Goal: Transaction & Acquisition: Subscribe to service/newsletter

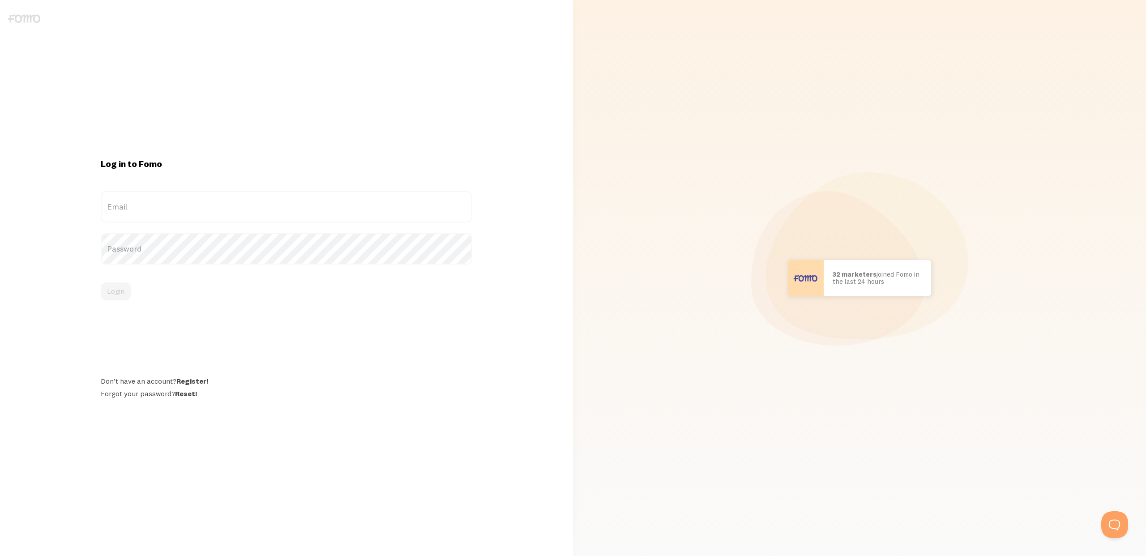
click at [135, 214] on label "Email" at bounding box center [286, 206] width 371 height 31
click at [135, 214] on input "Email" at bounding box center [286, 206] width 371 height 31
click at [164, 210] on label "Email" at bounding box center [286, 206] width 371 height 31
click at [164, 210] on input "Email" at bounding box center [286, 206] width 371 height 31
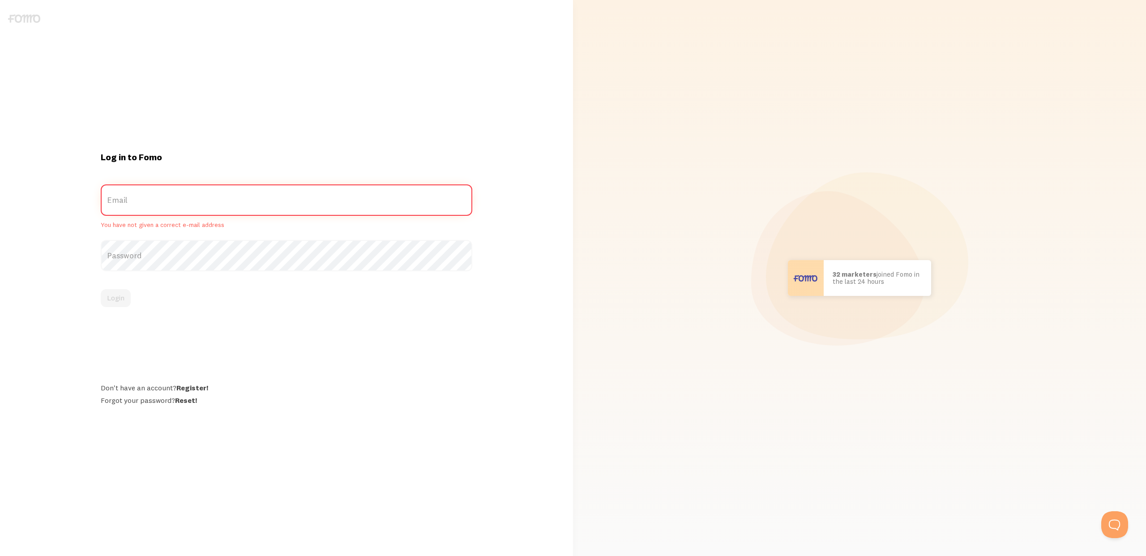
click at [0, 555] on com-1password-button at bounding box center [0, 556] width 0 height 0
type input "[EMAIL_ADDRESS][DOMAIN_NAME]"
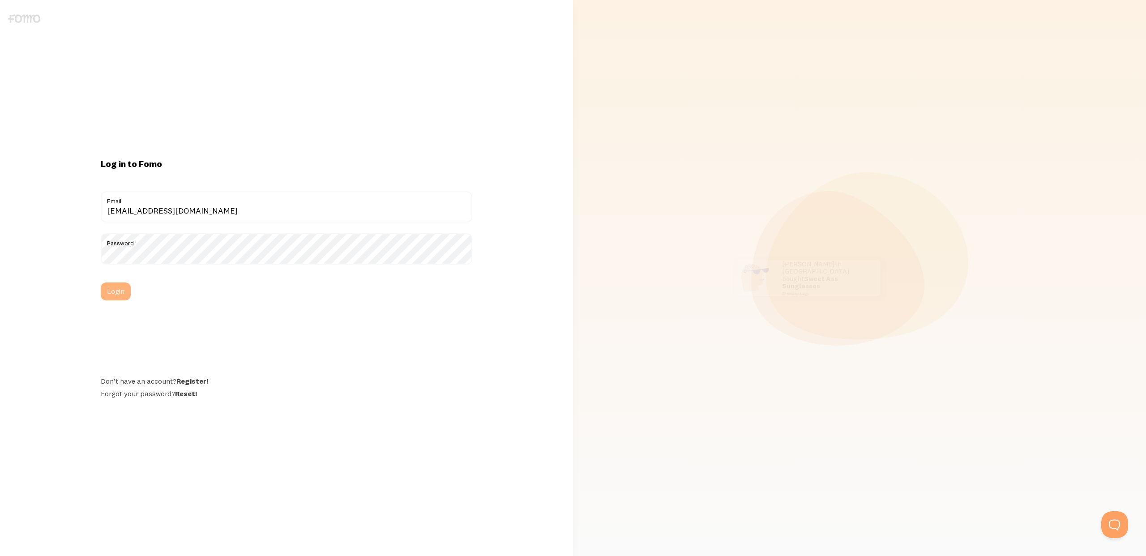
click at [113, 289] on button "Login" at bounding box center [116, 291] width 30 height 18
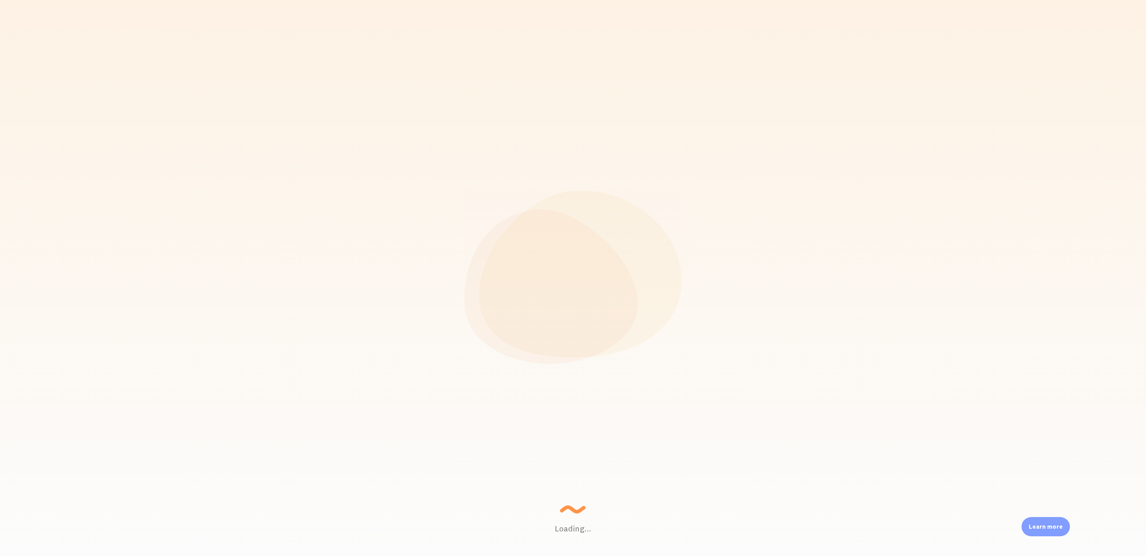
scroll to position [235, 999]
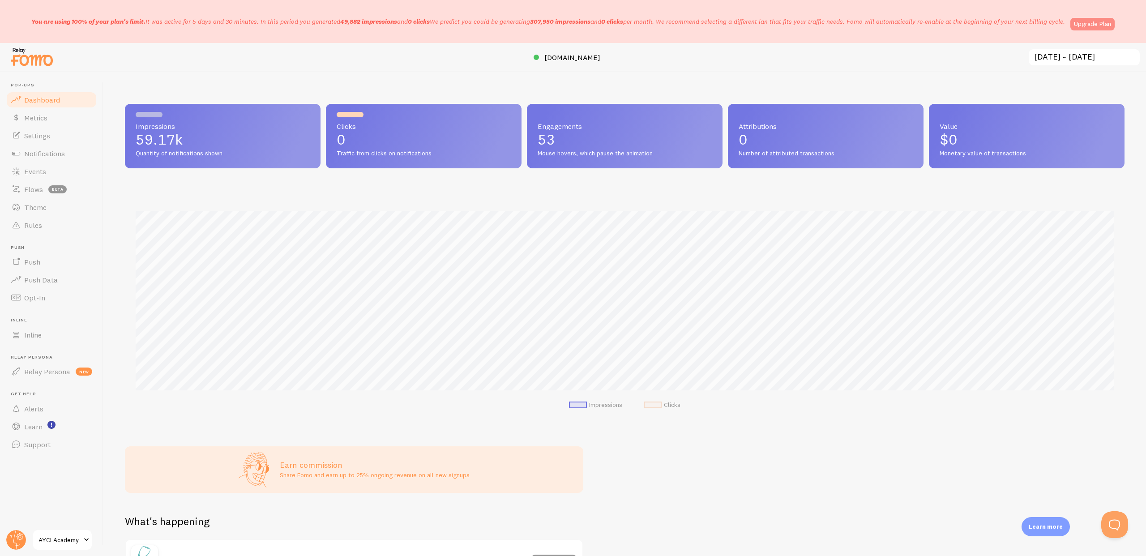
click at [1094, 23] on link "Upgrade Plan" at bounding box center [1092, 24] width 44 height 13
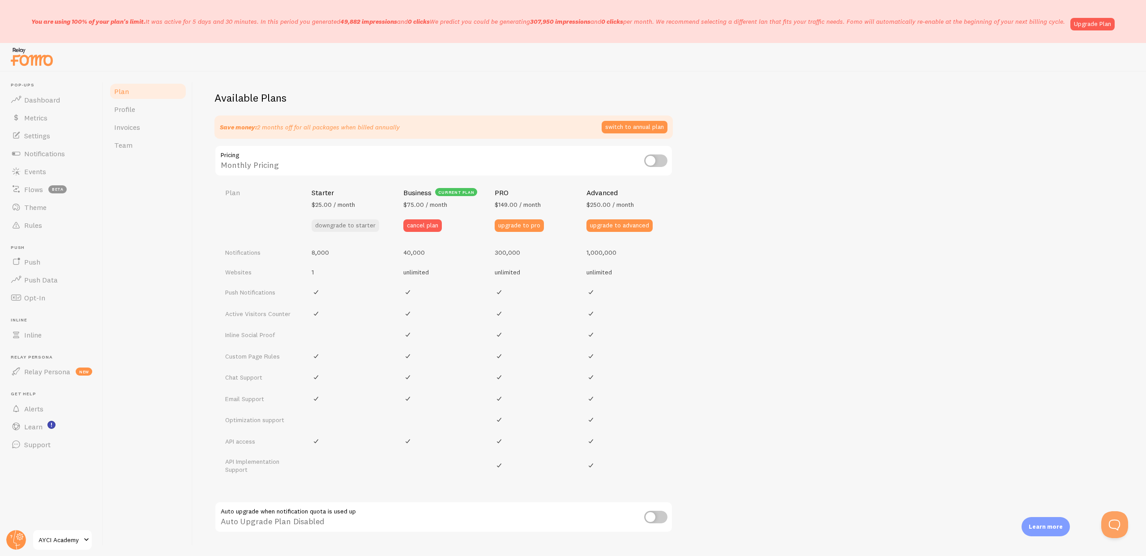
scroll to position [293, 0]
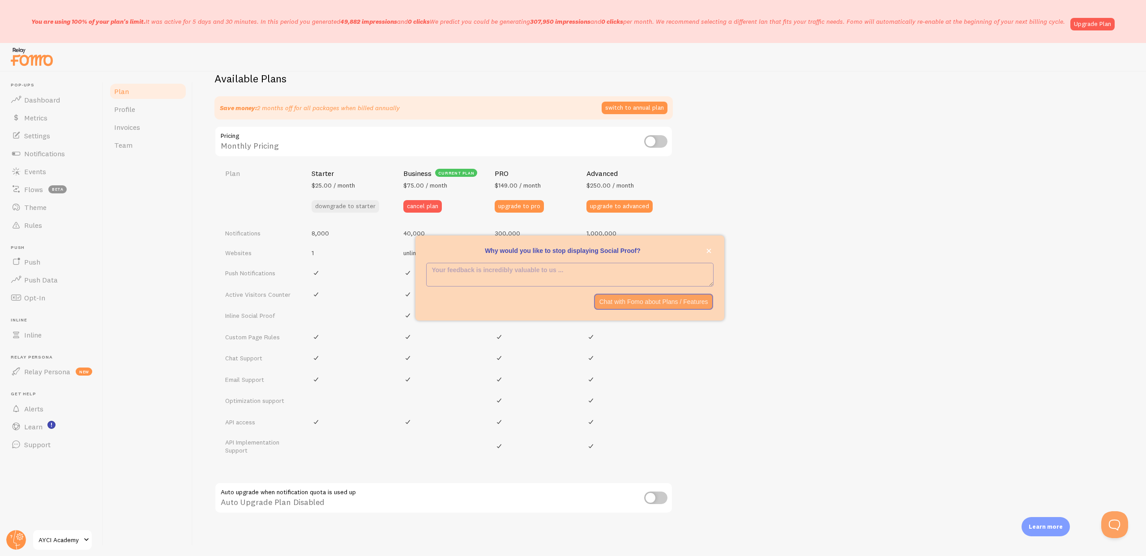
click at [772, 470] on div "Available Plans Save money: 2 months off for all packages when billed annually …" at bounding box center [669, 309] width 910 height 475
click at [514, 203] on button "upgrade to pro" at bounding box center [518, 206] width 49 height 13
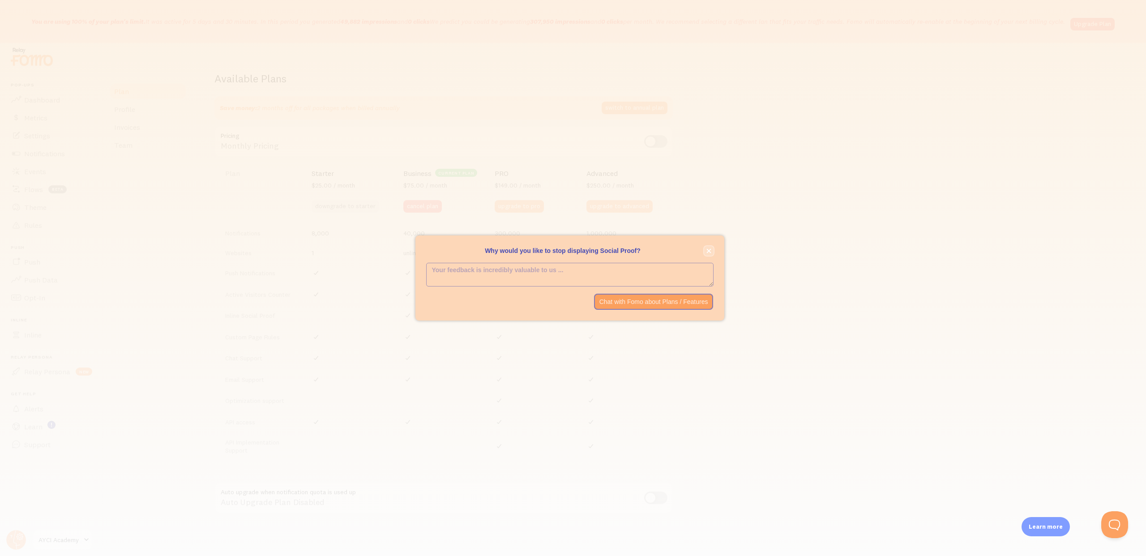
click at [709, 247] on button "close," at bounding box center [708, 250] width 9 height 9
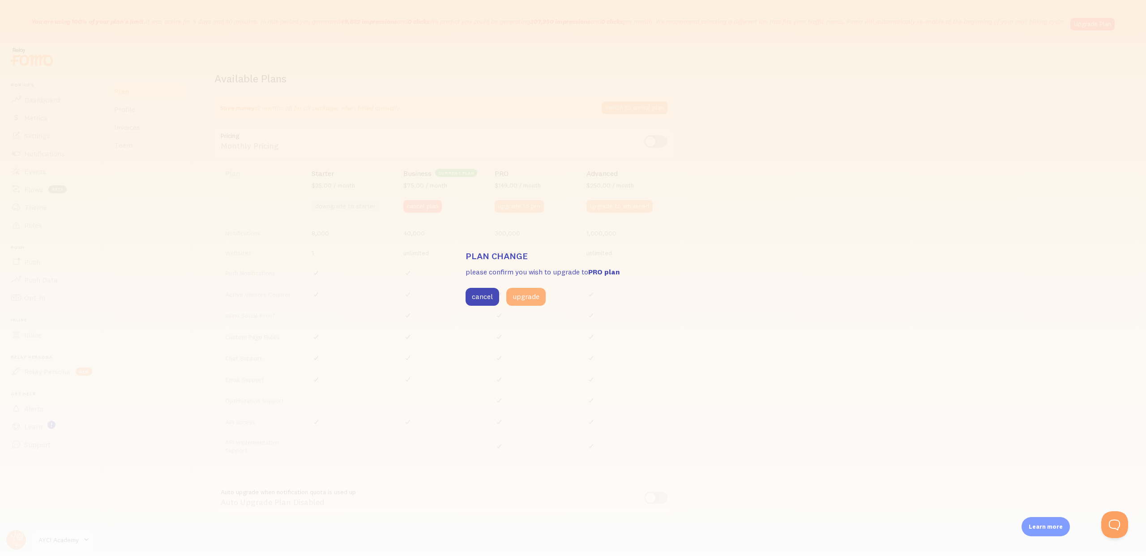
click at [532, 294] on button "upgrade" at bounding box center [525, 297] width 39 height 18
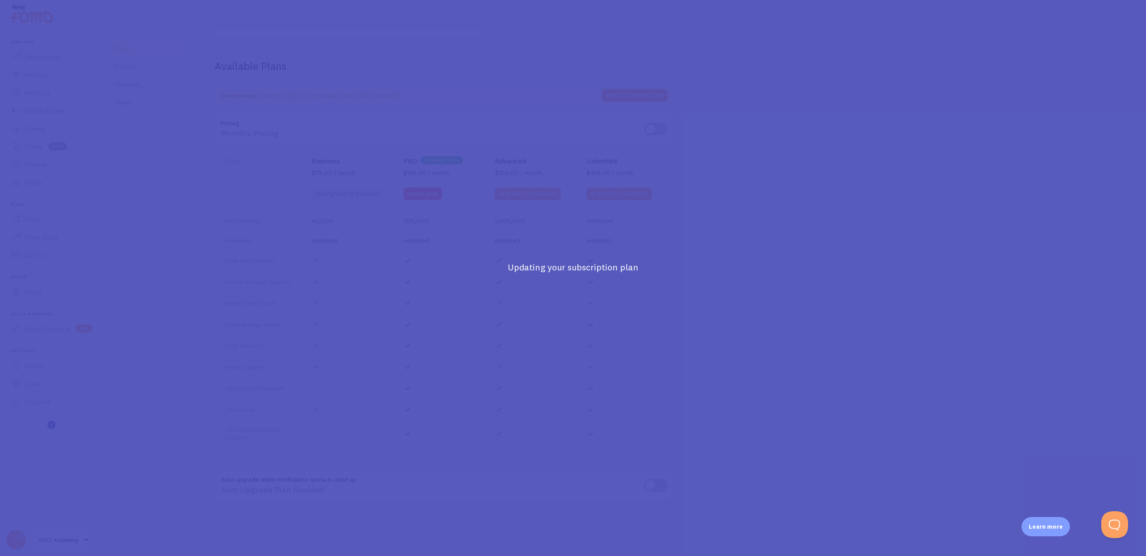
scroll to position [263, 0]
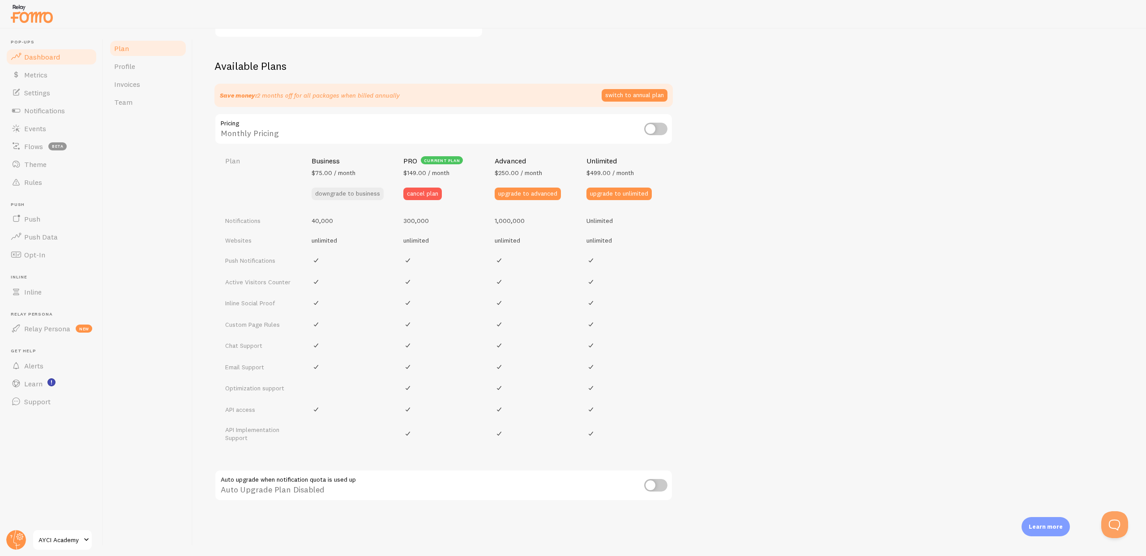
click at [30, 60] on span "Dashboard" at bounding box center [42, 56] width 36 height 9
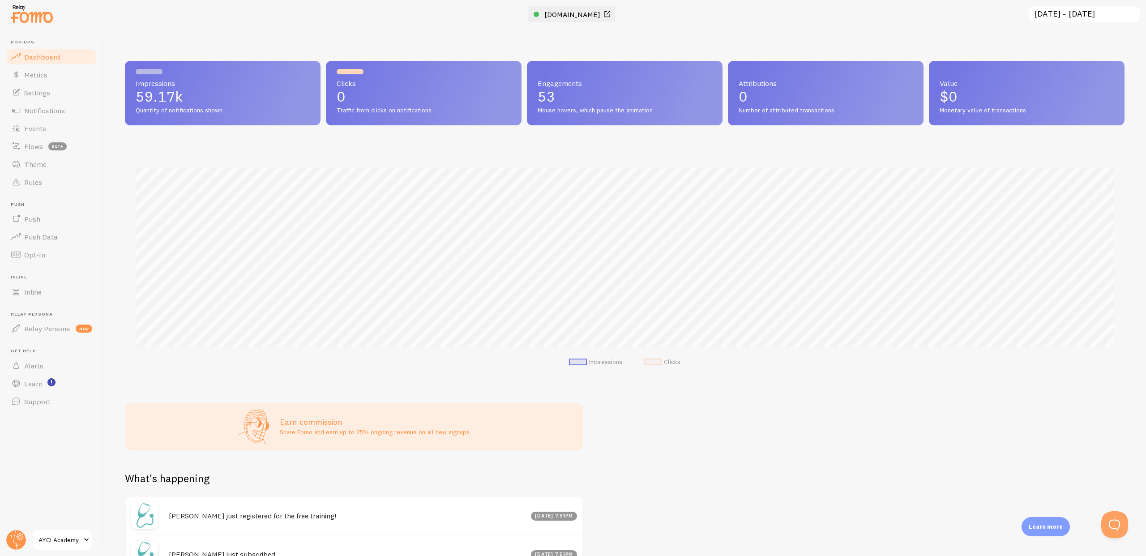
scroll to position [235, 999]
